Goal: Information Seeking & Learning: Compare options

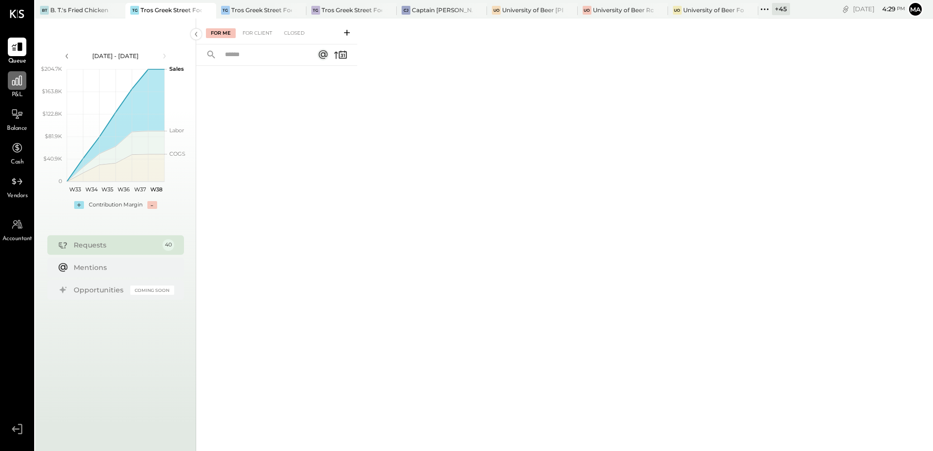
click at [21, 84] on icon at bounding box center [17, 80] width 13 height 13
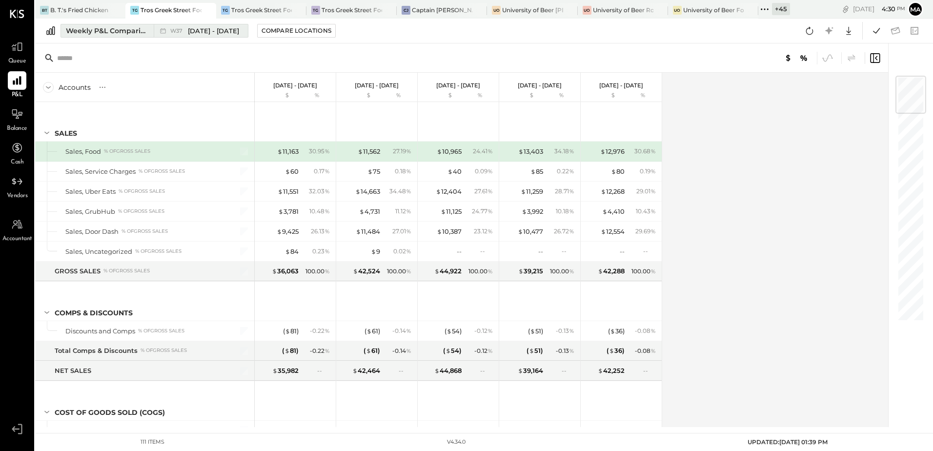
click at [93, 32] on div "Weekly P&L Comparison" at bounding box center [107, 31] width 82 height 10
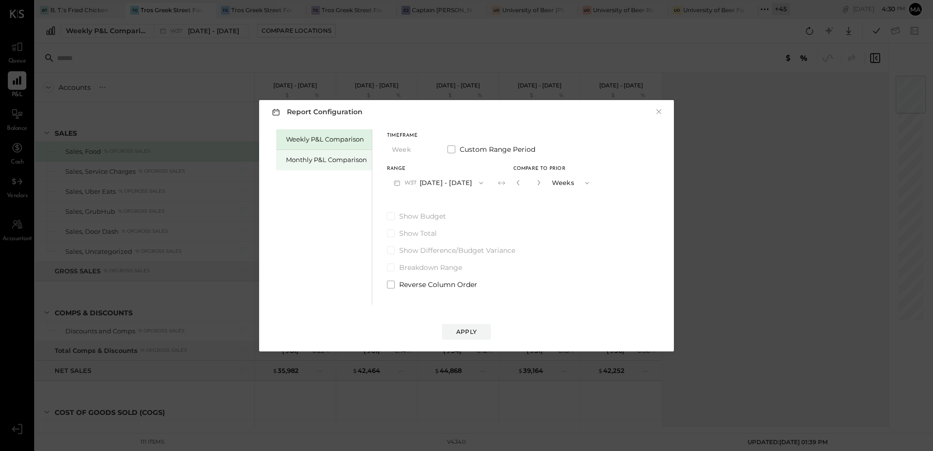
click at [327, 160] on div "Monthly P&L Comparison" at bounding box center [326, 159] width 81 height 9
click at [453, 185] on button "M09 [DATE] - [DATE]" at bounding box center [438, 183] width 103 height 18
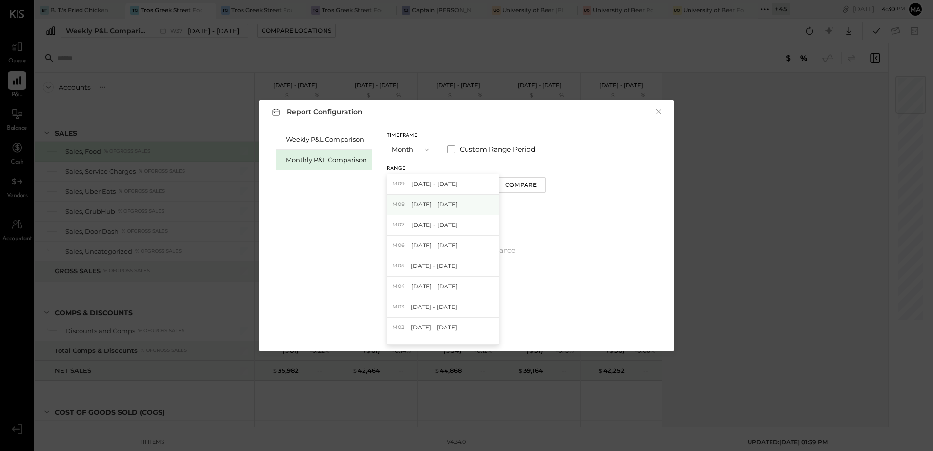
click at [443, 208] on span "[DATE] - [DATE]" at bounding box center [434, 204] width 46 height 8
click at [658, 109] on button "×" at bounding box center [659, 112] width 9 height 10
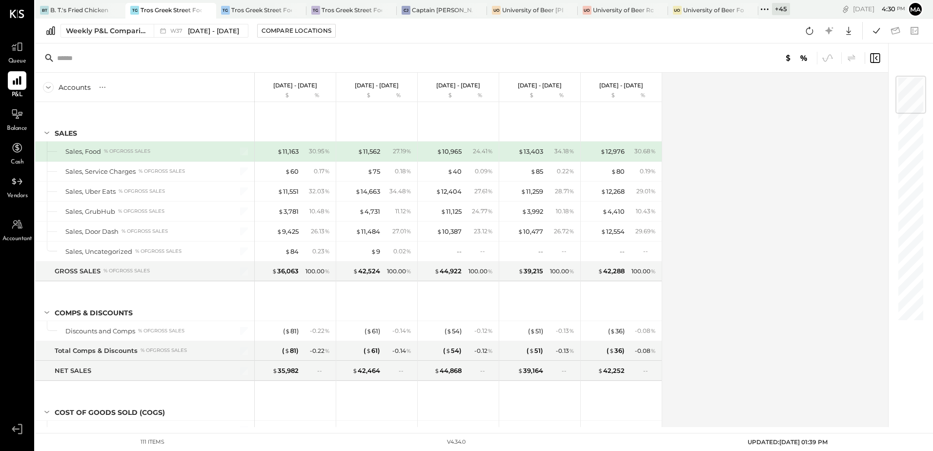
click at [781, 11] on div "+ 45" at bounding box center [781, 9] width 18 height 12
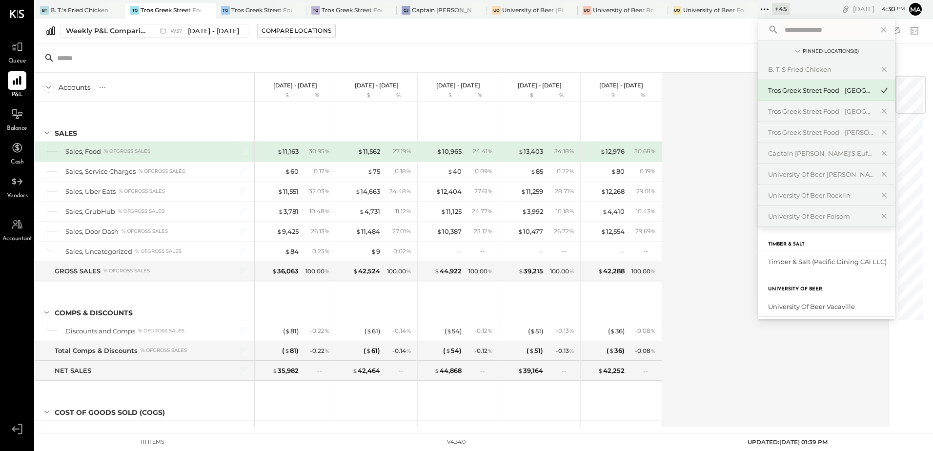
click at [796, 38] on input "text" at bounding box center [826, 30] width 91 height 18
type input "***"
click at [817, 264] on div "BCM1: [PERSON_NAME] Kitchen Bar Market" at bounding box center [820, 261] width 105 height 9
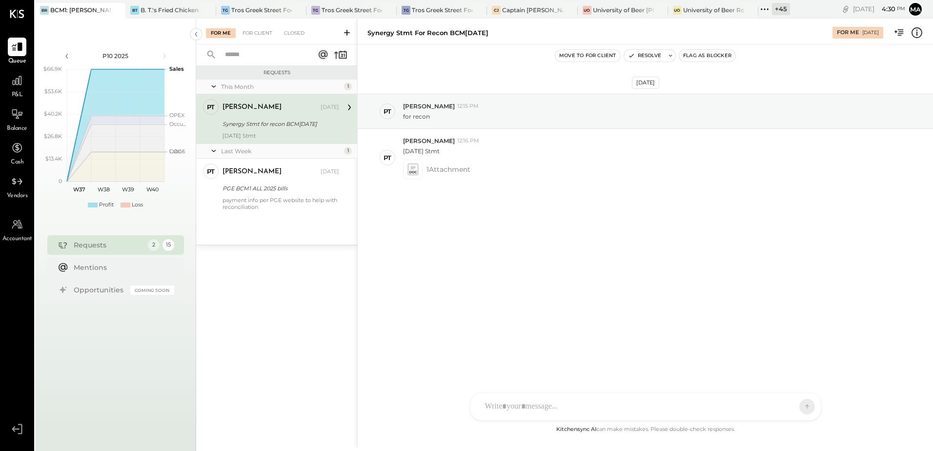
click at [255, 129] on div "Synergy Stmt for recon BCM[DATE]" at bounding box center [280, 124] width 114 height 12
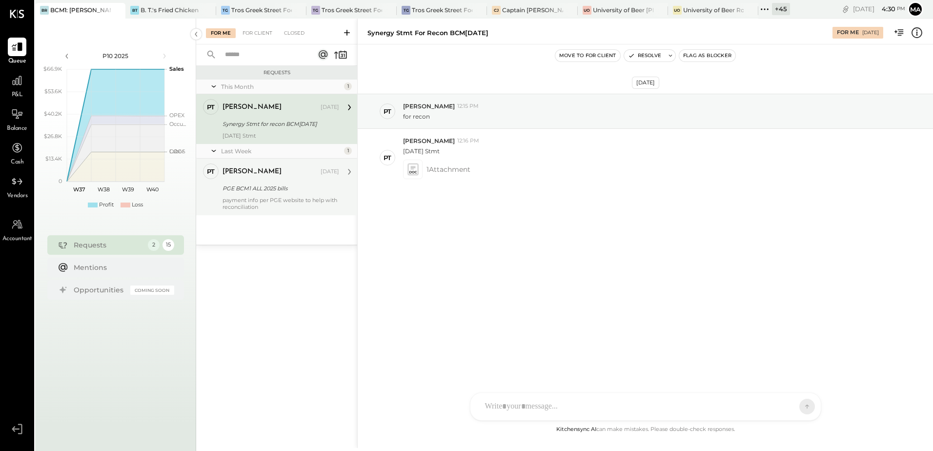
click at [259, 198] on div "payment info per PGE website to help with reconciliation" at bounding box center [281, 204] width 117 height 14
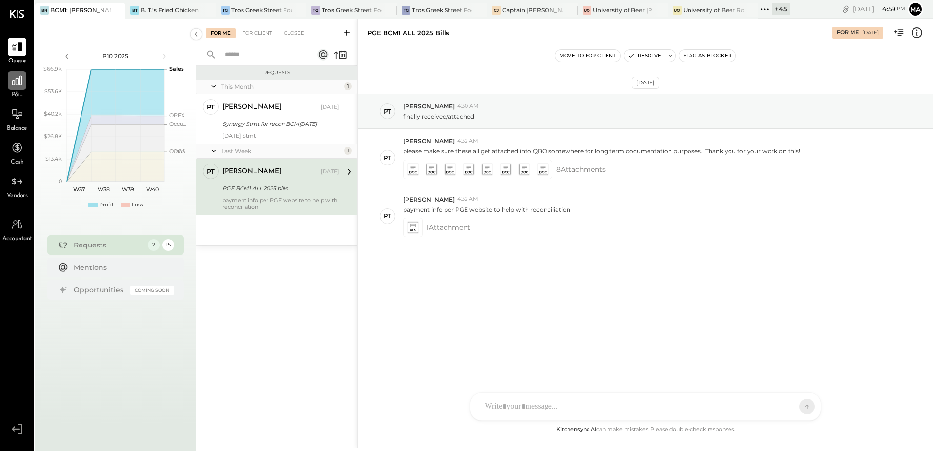
click at [15, 84] on icon at bounding box center [17, 80] width 13 height 13
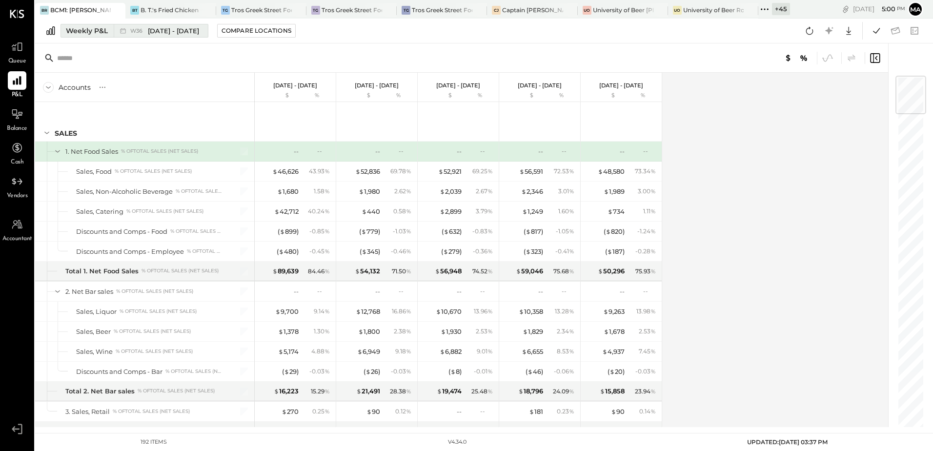
drag, startPoint x: 74, startPoint y: 38, endPoint x: 78, endPoint y: 33, distance: 6.2
click at [74, 38] on div "Weekly P&L W36 [DATE] - [DATE] Compare Locations Google Sheets Excel" at bounding box center [484, 31] width 898 height 25
click at [80, 32] on div "Weekly P&L" at bounding box center [87, 31] width 42 height 10
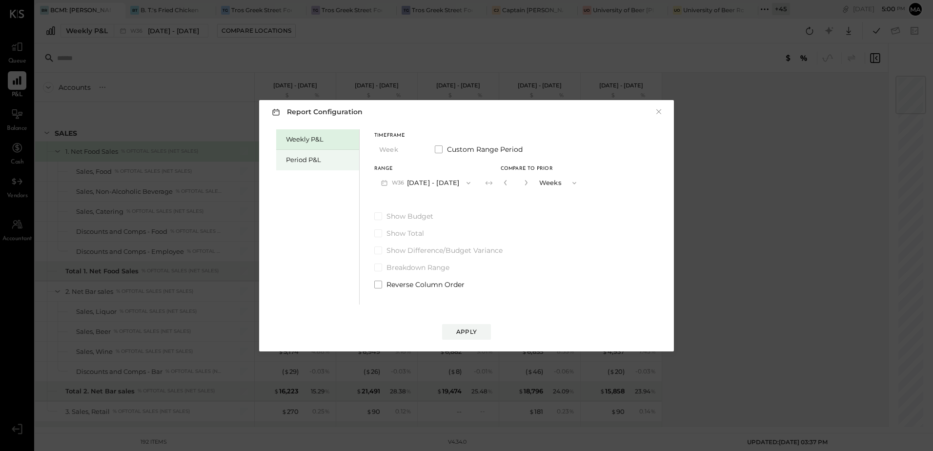
click at [286, 161] on div "Period P&L" at bounding box center [317, 160] width 83 height 21
click at [433, 181] on button "P10 [DATE] - [DATE]" at bounding box center [424, 183] width 100 height 18
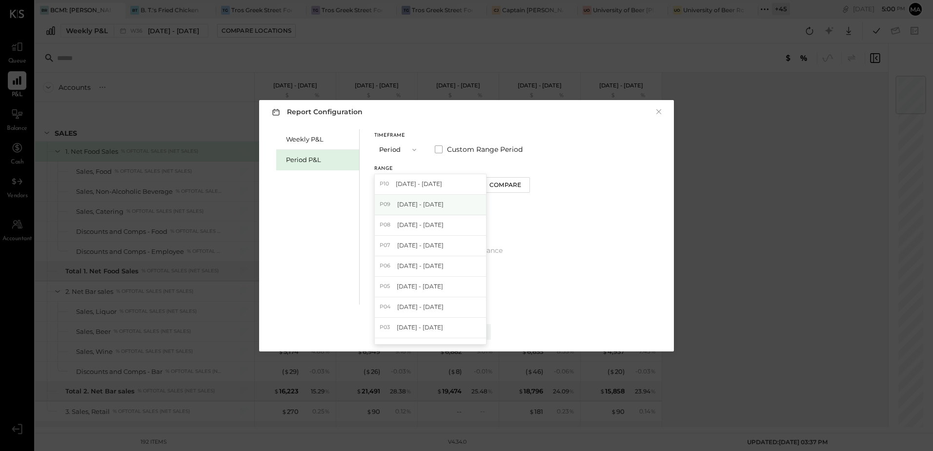
click at [428, 206] on span "[DATE] - [DATE]" at bounding box center [420, 204] width 46 height 8
click at [516, 185] on div "Compare" at bounding box center [507, 185] width 32 height 8
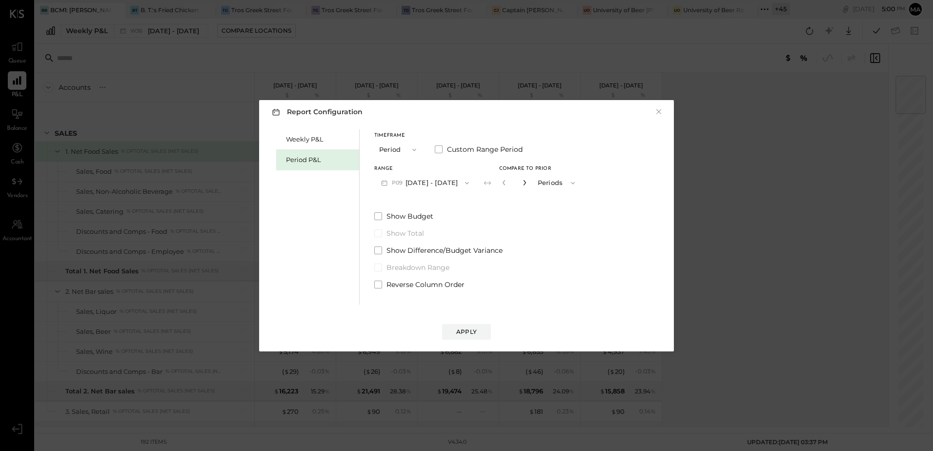
click at [528, 184] on icon "button" at bounding box center [525, 183] width 6 height 6
type input "*"
click at [473, 334] on div "Apply" at bounding box center [466, 332] width 21 height 8
